Goal: Check status: Check status

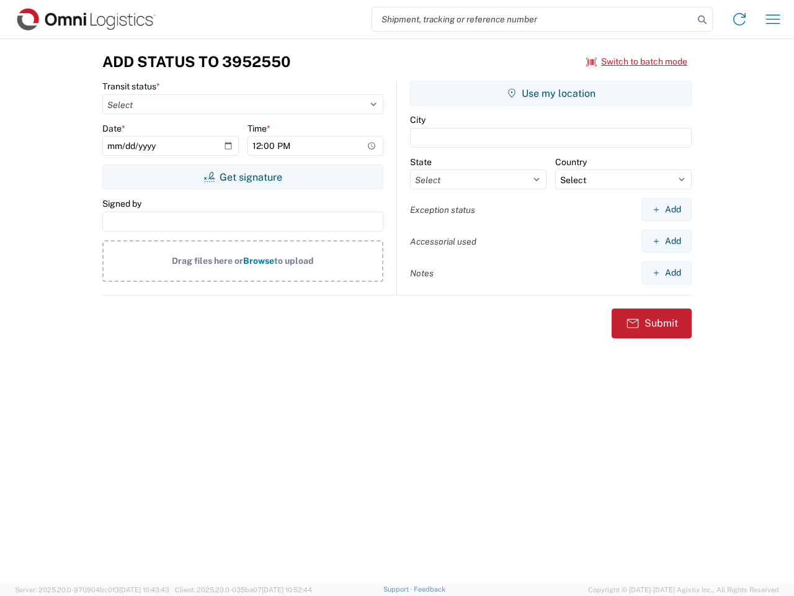
click at [533, 19] on input "search" at bounding box center [532, 19] width 321 height 24
click at [702, 20] on icon at bounding box center [702, 19] width 17 height 17
click at [740, 19] on icon at bounding box center [740, 19] width 20 height 20
click at [773, 19] on icon "button" at bounding box center [773, 18] width 14 height 9
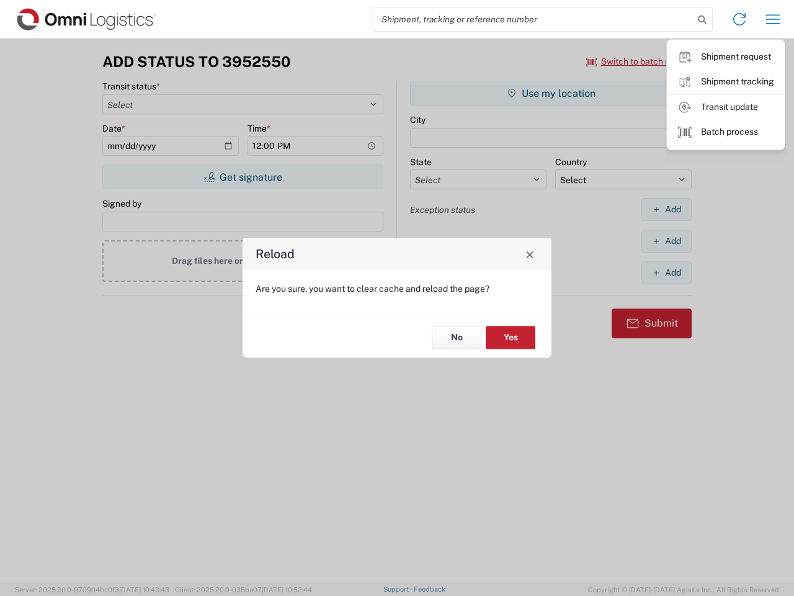
click at [637, 61] on div "Reload Are you sure, you want to clear cache and reload the page? No Yes" at bounding box center [397, 298] width 794 height 596
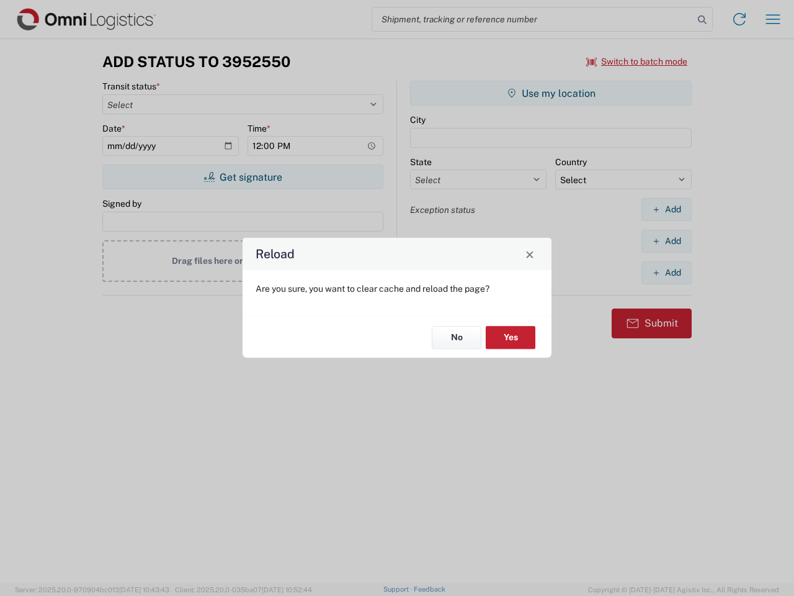
click at [243, 177] on div "Reload Are you sure, you want to clear cache and reload the page? No Yes" at bounding box center [397, 298] width 794 height 596
click at [551, 93] on div "Reload Are you sure, you want to clear cache and reload the page? No Yes" at bounding box center [397, 298] width 794 height 596
click at [666, 209] on div "Reload Are you sure, you want to clear cache and reload the page? No Yes" at bounding box center [397, 298] width 794 height 596
click at [666, 241] on div "Reload Are you sure, you want to clear cache and reload the page? No Yes" at bounding box center [397, 298] width 794 height 596
click at [666, 272] on div "Reload Are you sure, you want to clear cache and reload the page? No Yes" at bounding box center [397, 298] width 794 height 596
